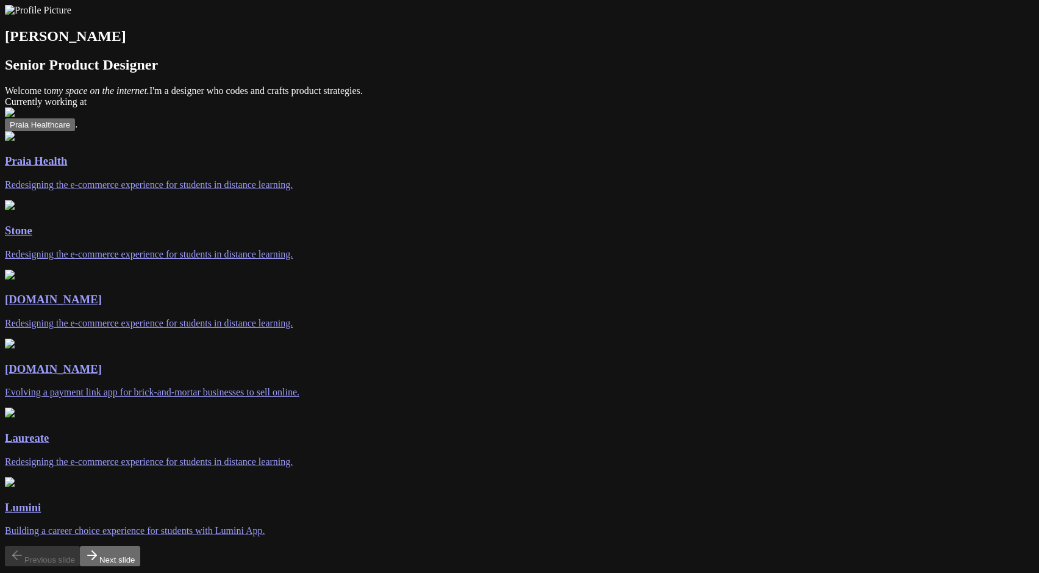
click at [784, 106] on div "Andre Souza Senior Product Designer Welcome to my space on the internet. I'm a …" at bounding box center [519, 360] width 1029 height 710
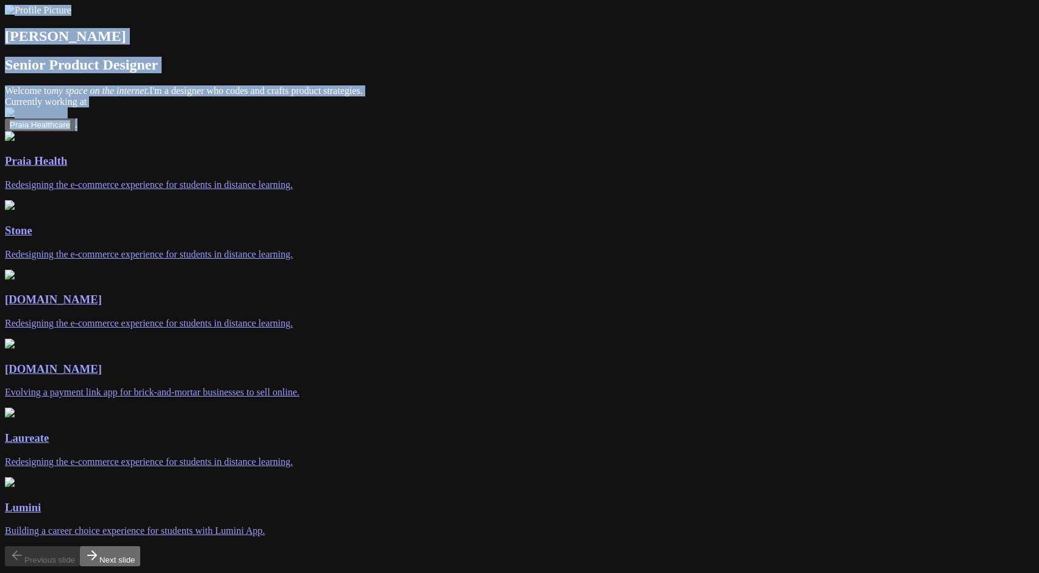
drag, startPoint x: 264, startPoint y: 102, endPoint x: 493, endPoint y: 181, distance: 242.0
click at [493, 181] on div "Andre Souza Senior Product Designer Welcome to my space on the internet. I'm a …" at bounding box center [519, 360] width 1029 height 710
click at [493, 129] on span "Welcome to my space on the internet. I'm a designer who codes and crafts produc…" at bounding box center [519, 107] width 1029 height 44
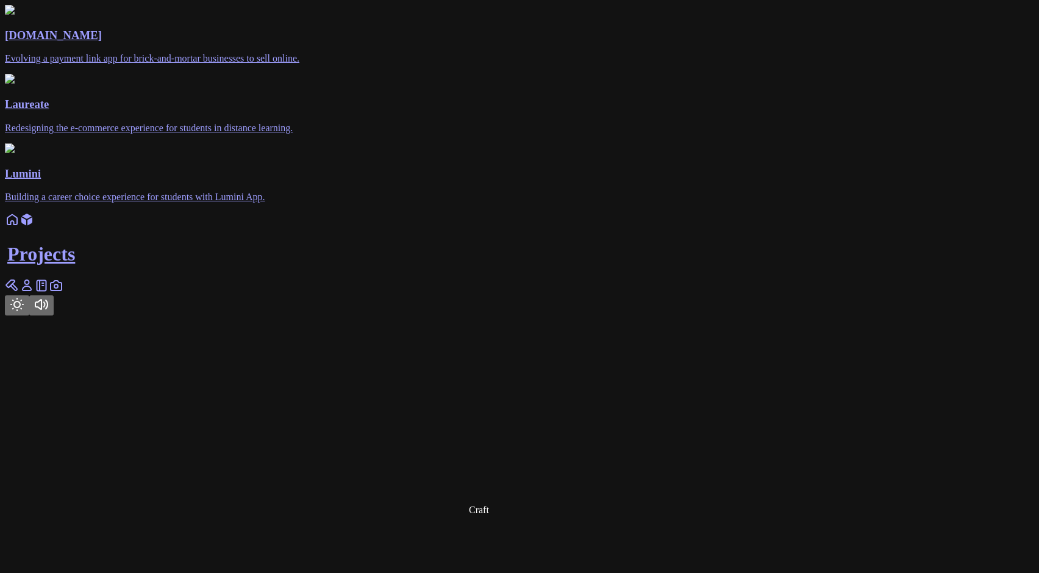
click at [17, 290] on icon at bounding box center [14, 287] width 6 height 6
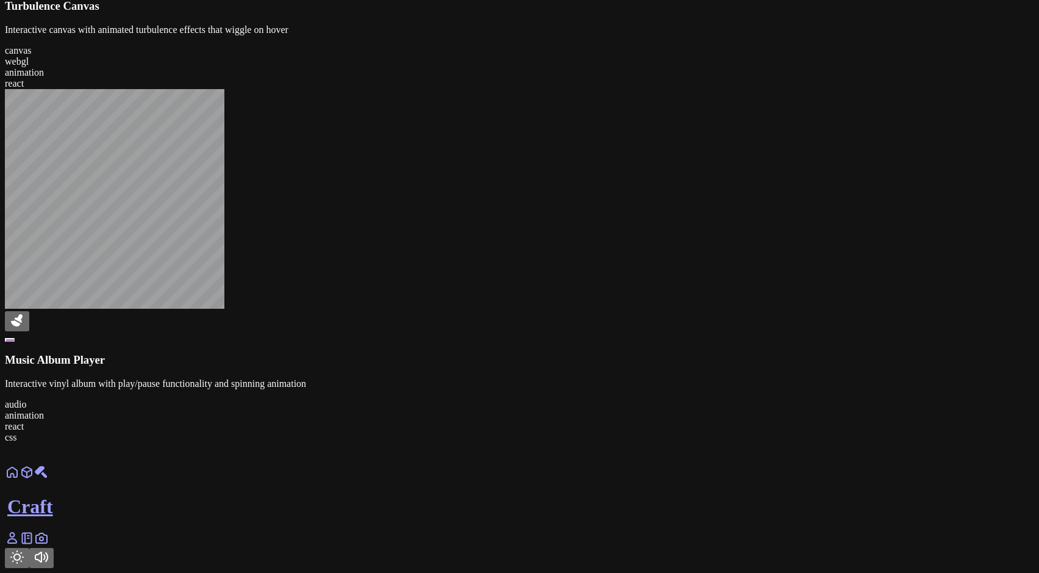
scroll to position [1282, 0]
click at [471, 342] on div at bounding box center [519, 215] width 1029 height 253
click at [20, 547] on link at bounding box center [12, 542] width 15 height 10
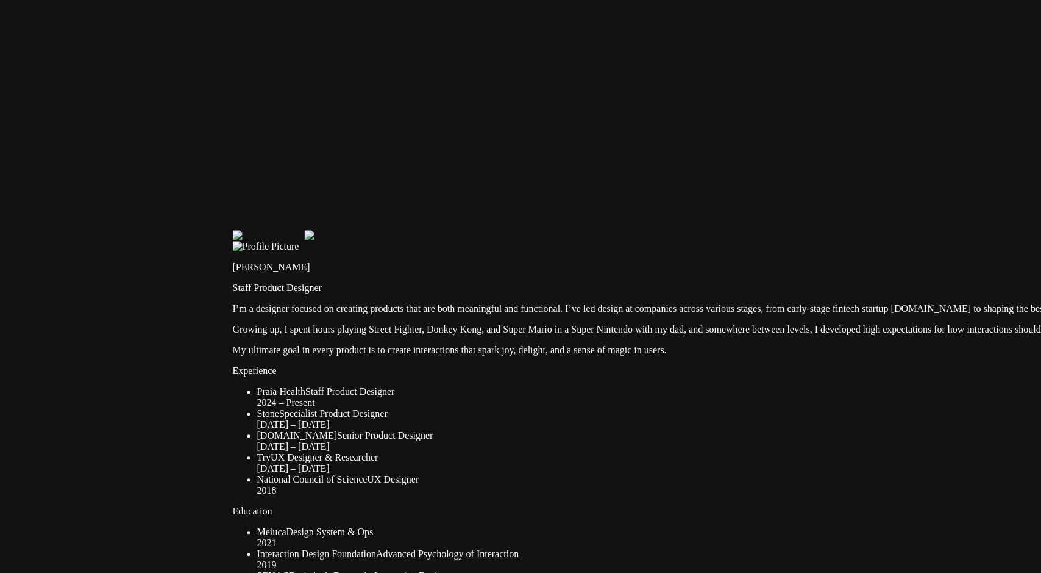
drag, startPoint x: 224, startPoint y: 262, endPoint x: 452, endPoint y: 458, distance: 300.9
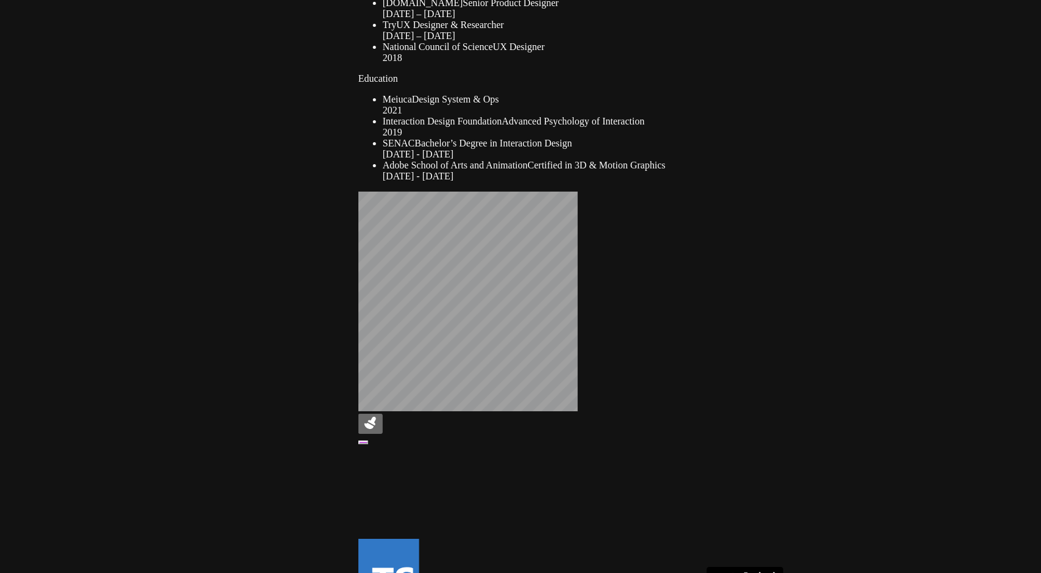
drag, startPoint x: 135, startPoint y: 313, endPoint x: 608, endPoint y: 53, distance: 539.5
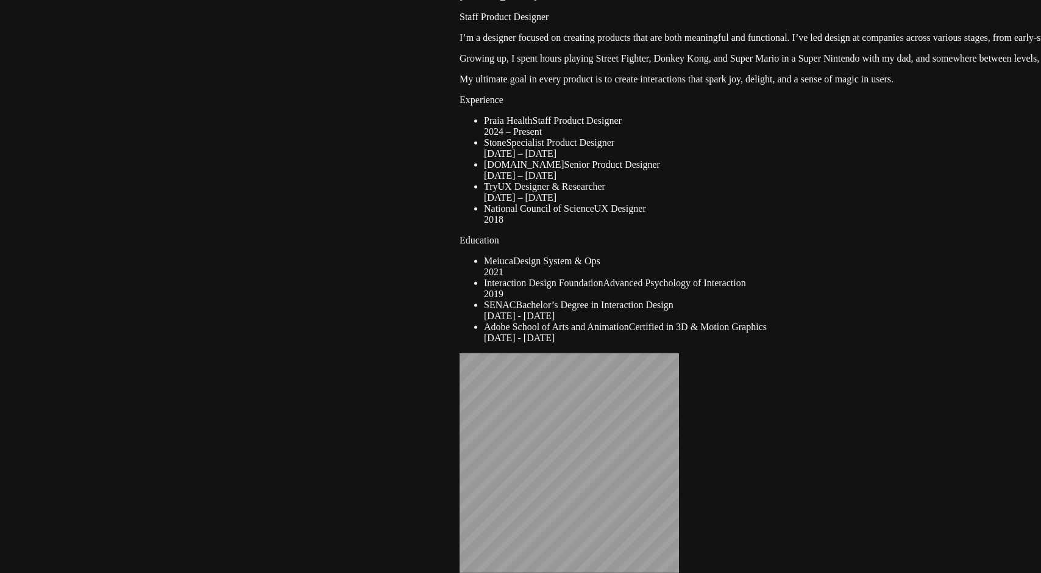
drag, startPoint x: 246, startPoint y: 208, endPoint x: 535, endPoint y: 391, distance: 341.5
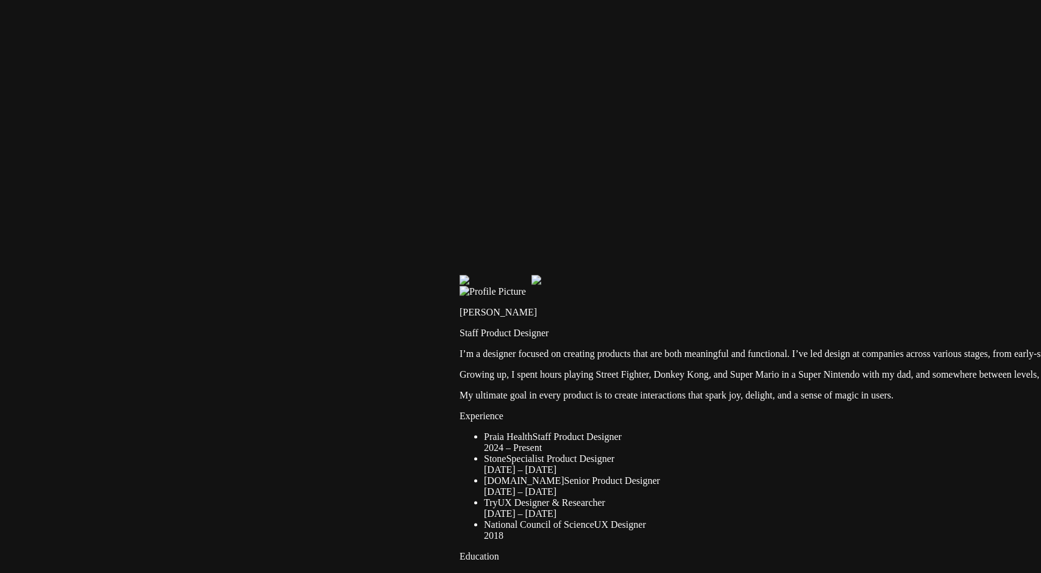
drag, startPoint x: 501, startPoint y: 143, endPoint x: 548, endPoint y: 488, distance: 348.9
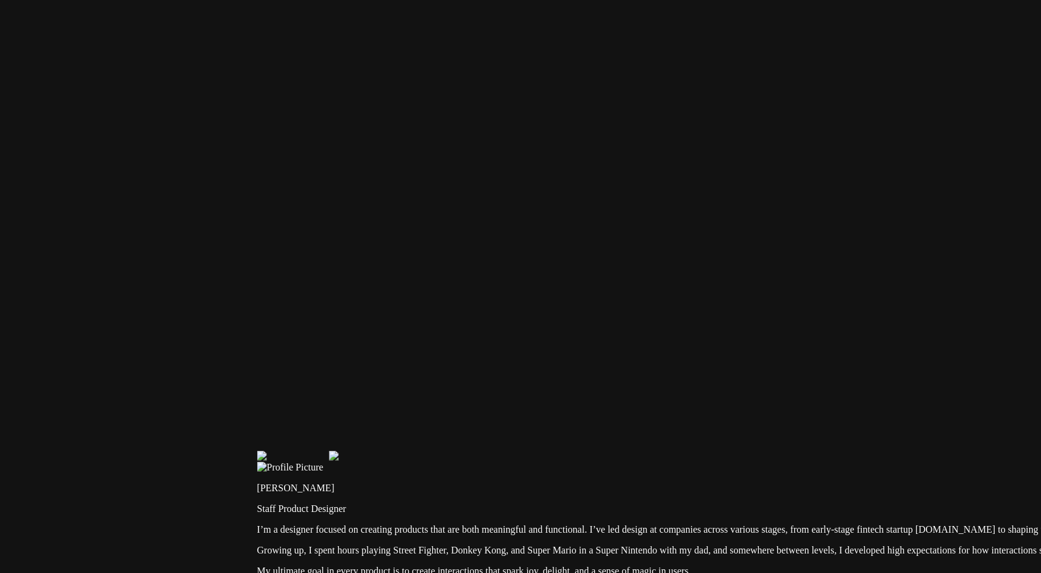
drag, startPoint x: 693, startPoint y: 242, endPoint x: 385, endPoint y: 348, distance: 325.7
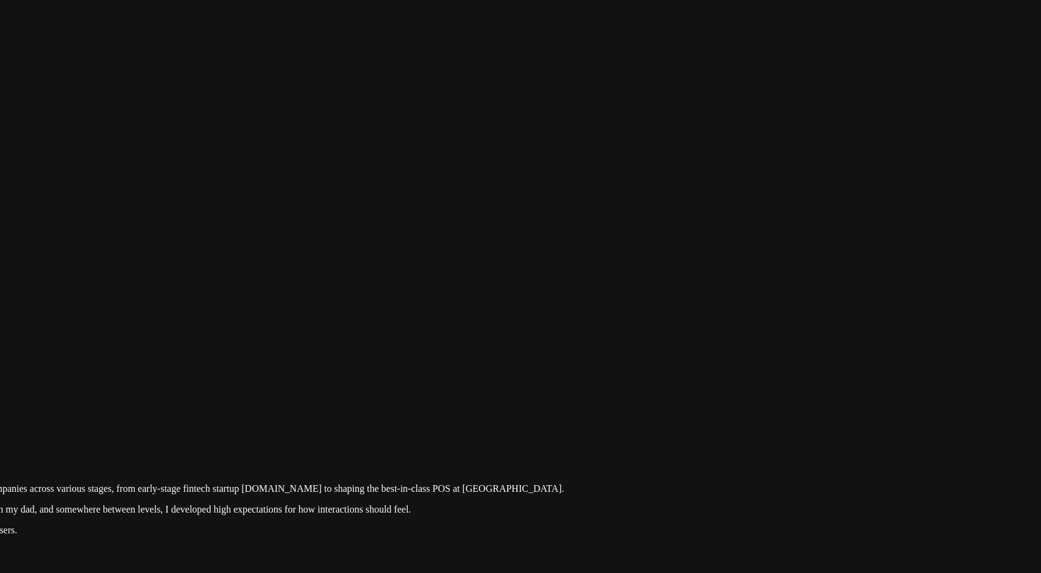
drag, startPoint x: 738, startPoint y: 376, endPoint x: 166, endPoint y: 373, distance: 571.9
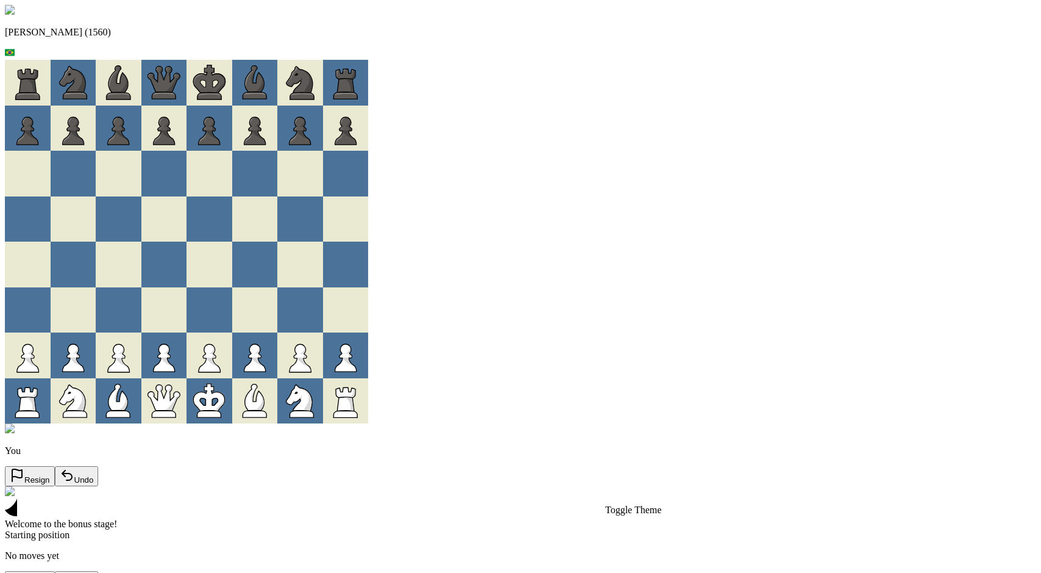
click at [94, 462] on div "Andre (1560) You Resign Undo Welcome to the bonus stage! Starting position No m…" at bounding box center [521, 298] width 1032 height 586
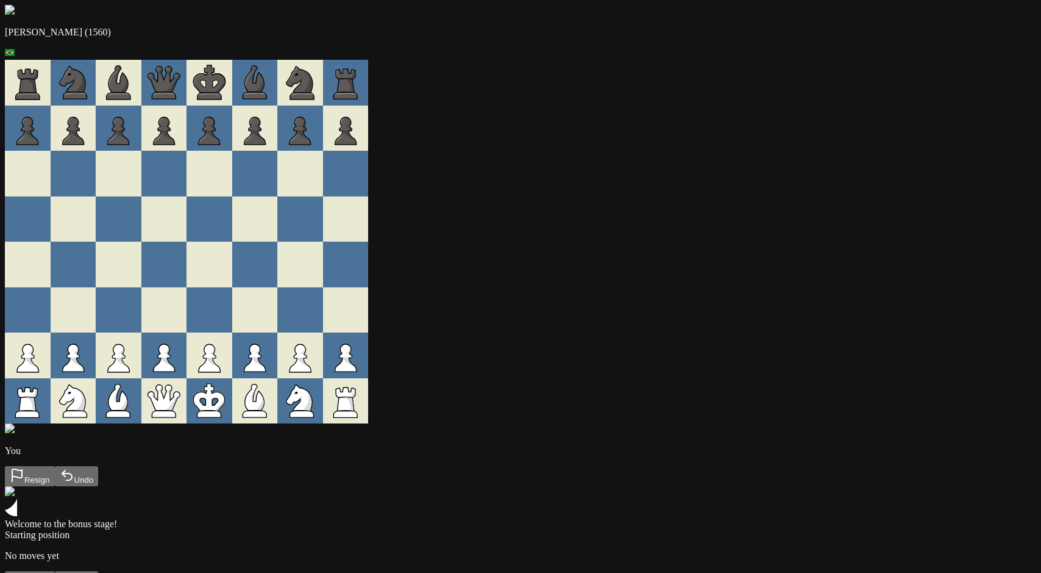
click at [138, 418] on div "[PERSON_NAME] (1560) You Resign Undo Welcome to the bonus stage! Starting posit…" at bounding box center [521, 298] width 1032 height 586
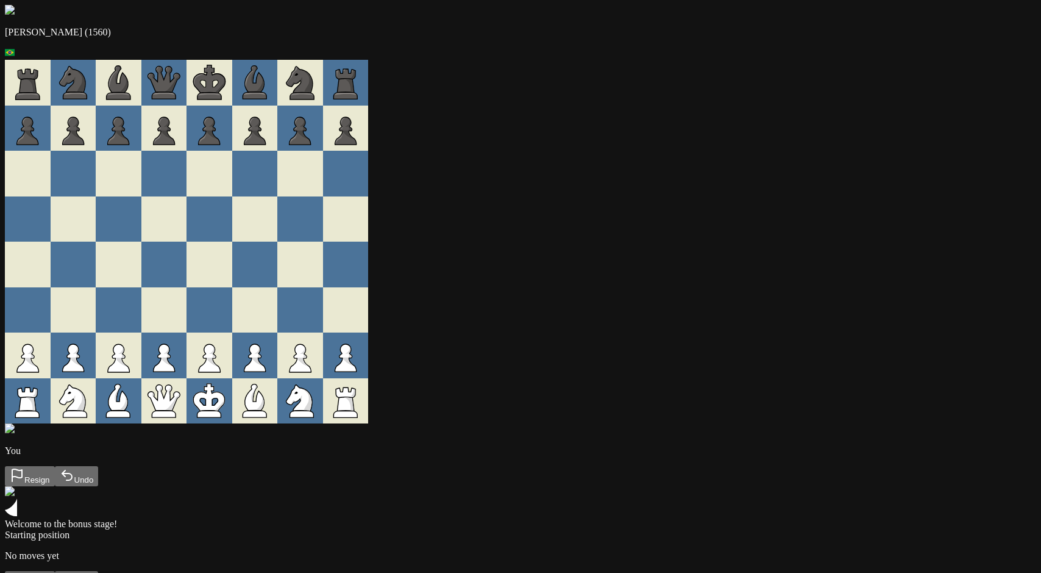
click at [938, 380] on div "[PERSON_NAME] (1560) You Resign Undo Welcome to the bonus stage! Starting posit…" at bounding box center [521, 298] width 1032 height 586
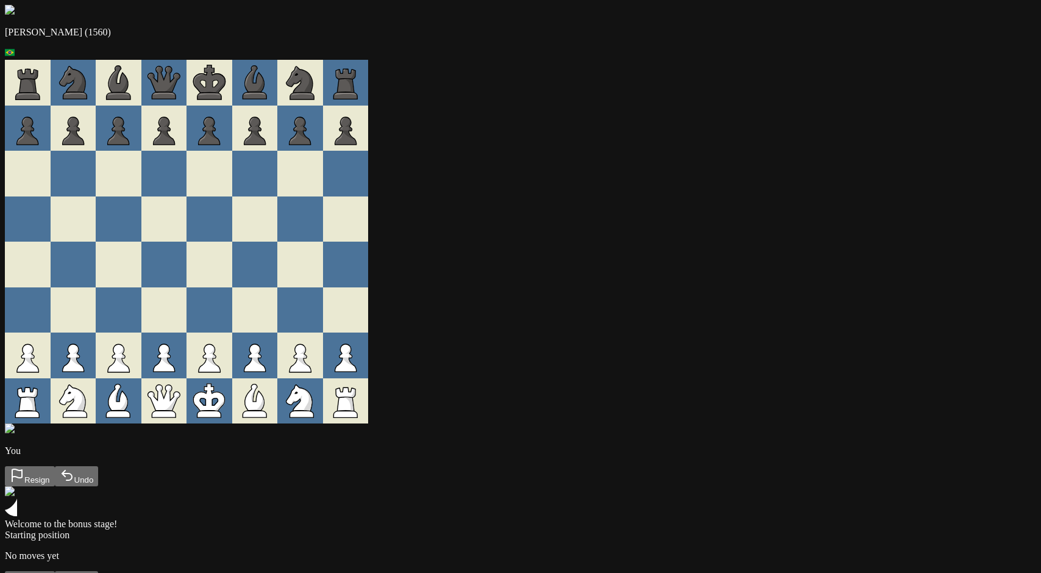
click at [894, 166] on div "[PERSON_NAME] (1560) You Resign Undo Welcome to the bonus stage! Starting posit…" at bounding box center [521, 298] width 1032 height 586
